Goal: Browse casually

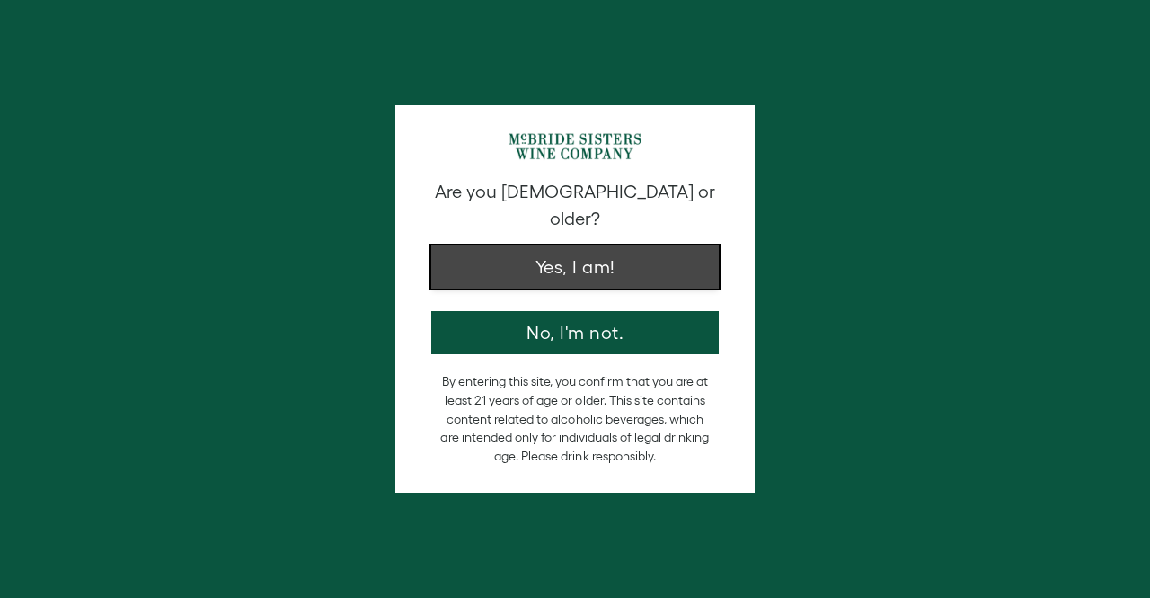
click at [652, 261] on button "Yes, I am!" at bounding box center [575, 266] width 288 height 43
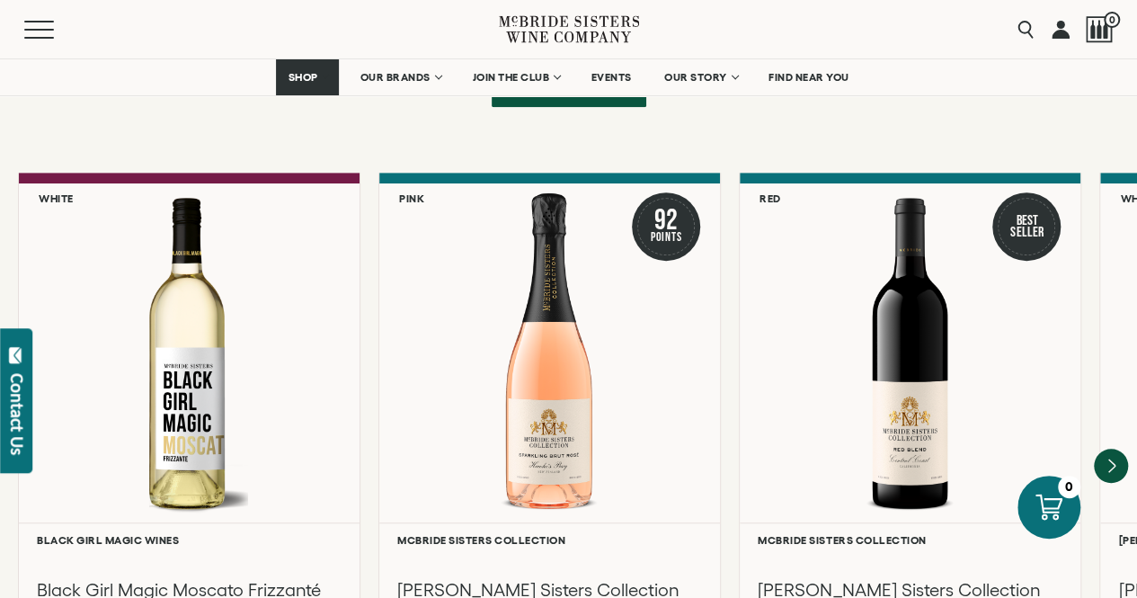
scroll to position [4044, 0]
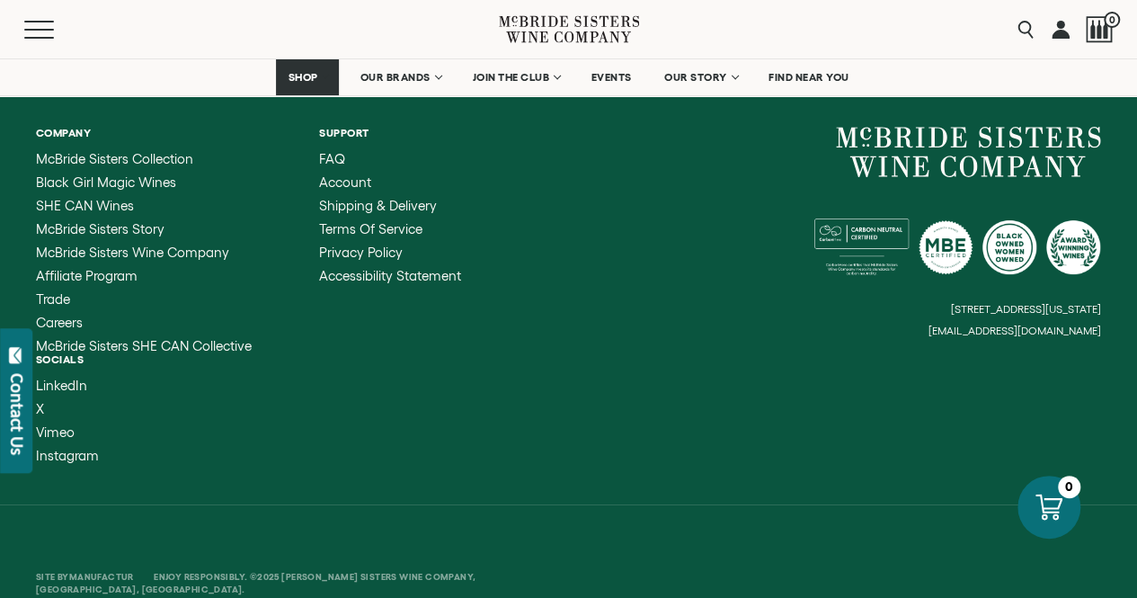
scroll to position [6967, 0]
